Goal: Transaction & Acquisition: Purchase product/service

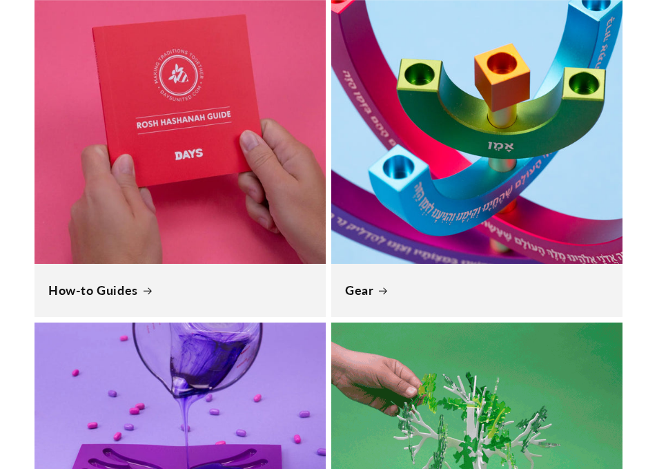
scroll to position [1381, 0]
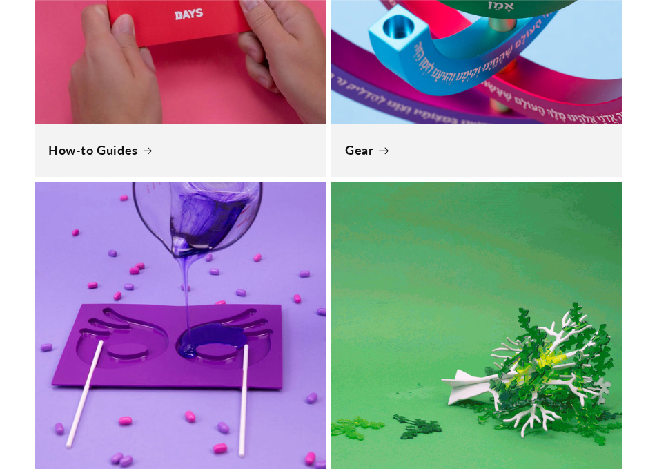
click at [207, 142] on link "Gear" at bounding box center [477, 150] width 264 height 16
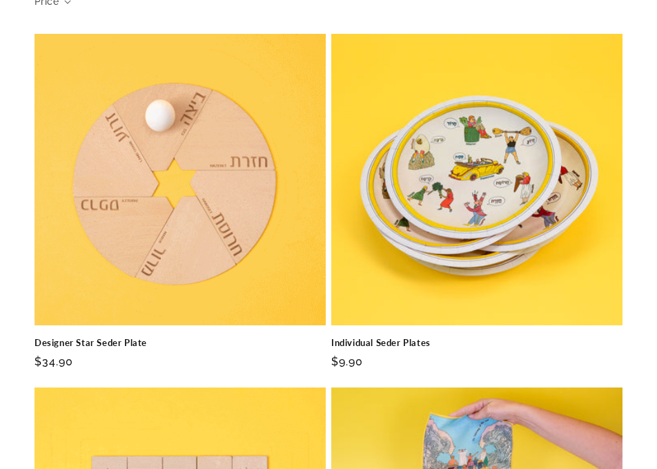
scroll to position [207, 0]
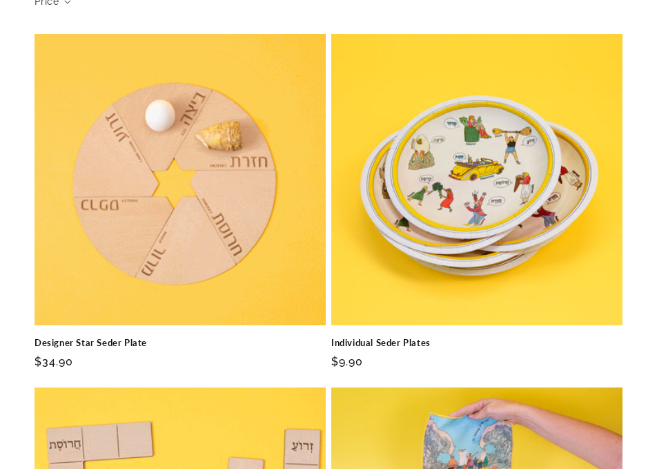
click at [202, 337] on link "Designer Star Seder Plate" at bounding box center [180, 343] width 291 height 12
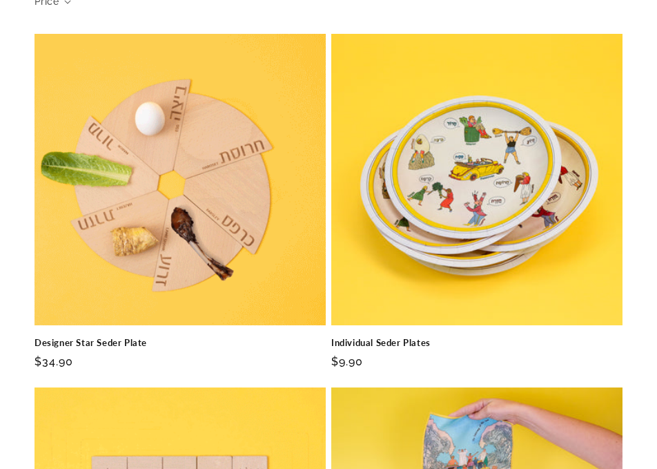
click at [419, 337] on link "Individual Seder Plates" at bounding box center [476, 343] width 291 height 12
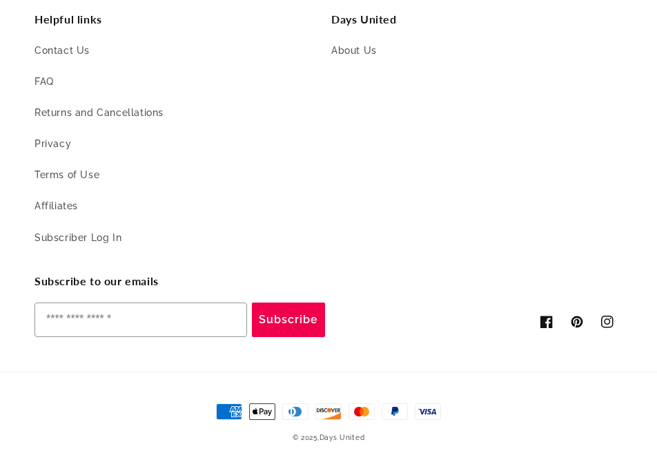
scroll to position [2747, 0]
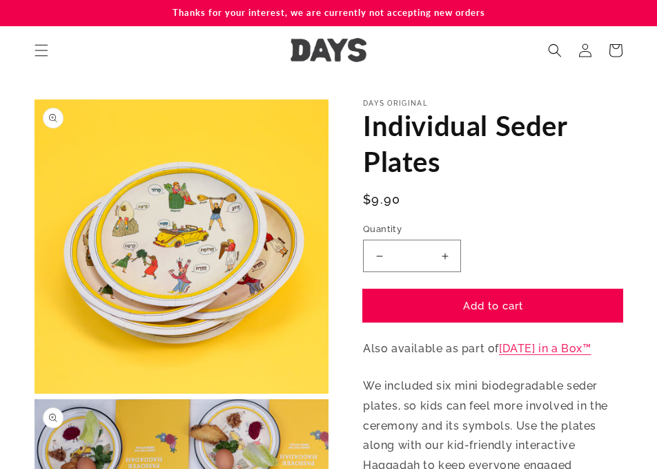
click at [561, 302] on button "Add to cart" at bounding box center [493, 305] width 260 height 32
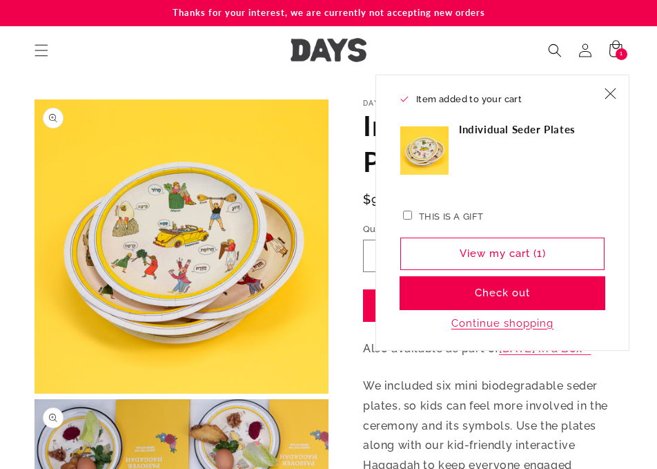
click at [558, 288] on button "Check out" at bounding box center [502, 293] width 204 height 32
